Goal: Check status

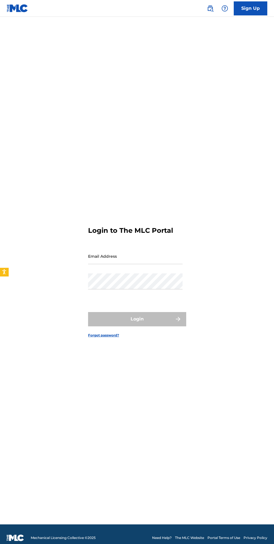
click at [133, 264] on input "Email Address" at bounding box center [135, 256] width 95 height 16
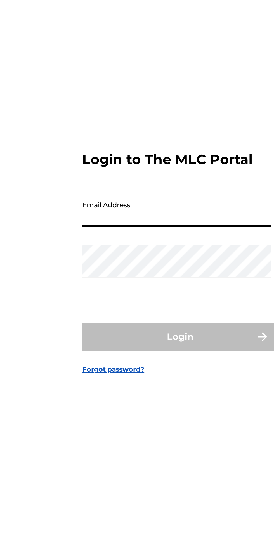
type input "[EMAIL_ADDRESS][DOMAIN_NAME]"
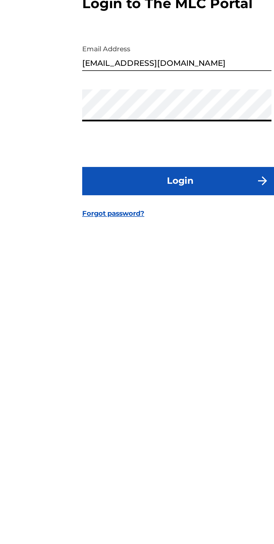
click at [165, 326] on button "Login" at bounding box center [137, 319] width 98 height 14
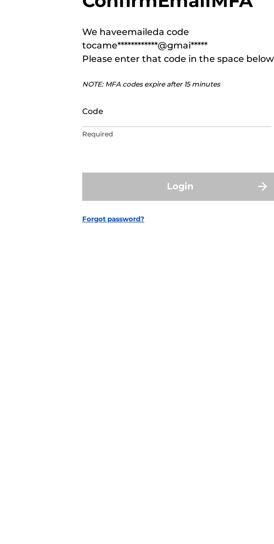
scroll to position [3, 0]
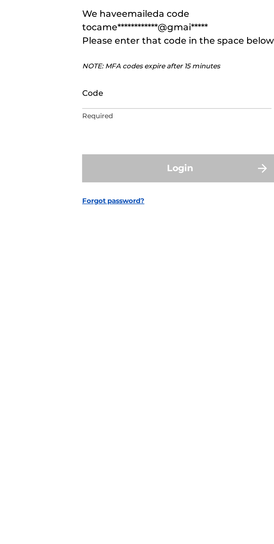
click at [112, 289] on input "Code" at bounding box center [135, 281] width 95 height 16
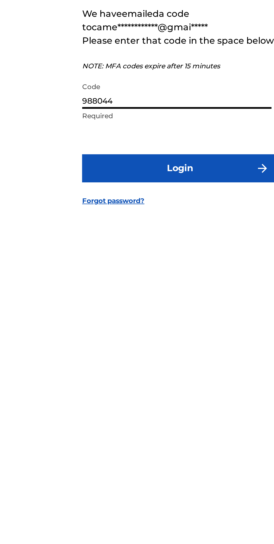
type input "988044"
click at [147, 326] on button "Login" at bounding box center [137, 319] width 98 height 14
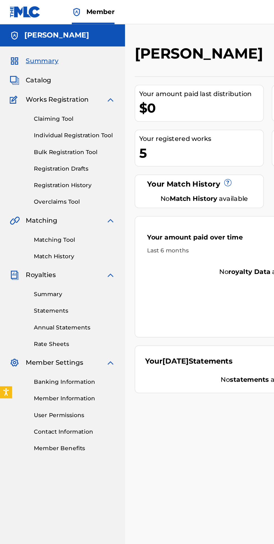
click at [39, 177] on link "Match History" at bounding box center [52, 178] width 57 height 6
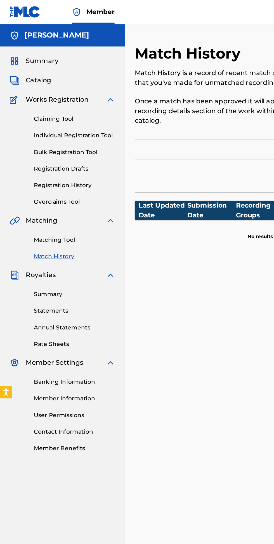
click at [54, 128] on link "Registration History" at bounding box center [52, 128] width 57 height 6
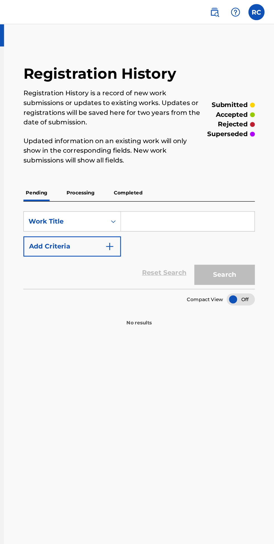
click at [182, 132] on p "Completed" at bounding box center [172, 134] width 23 height 12
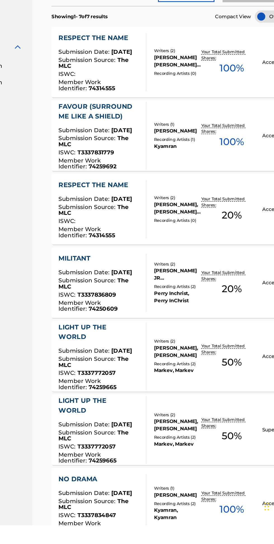
scroll to position [39, 0]
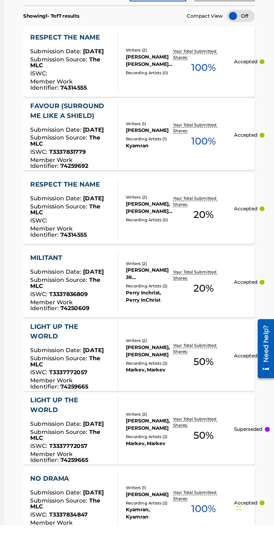
click at [186, 370] on div "[PERSON_NAME] JR [PERSON_NAME] [PERSON_NAME]" at bounding box center [187, 370] width 33 height 10
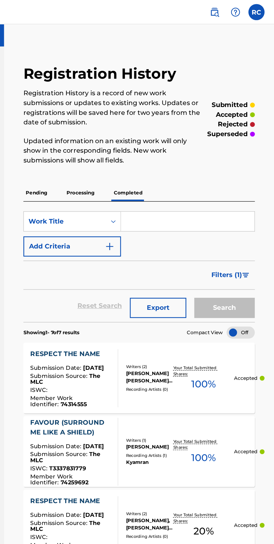
scroll to position [39, 0]
